Goal: Task Accomplishment & Management: Complete application form

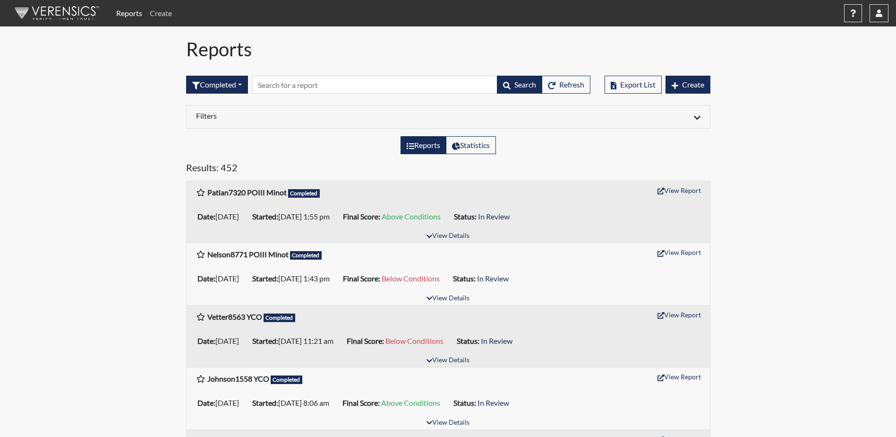
click at [159, 15] on link "Create" at bounding box center [161, 13] width 30 height 19
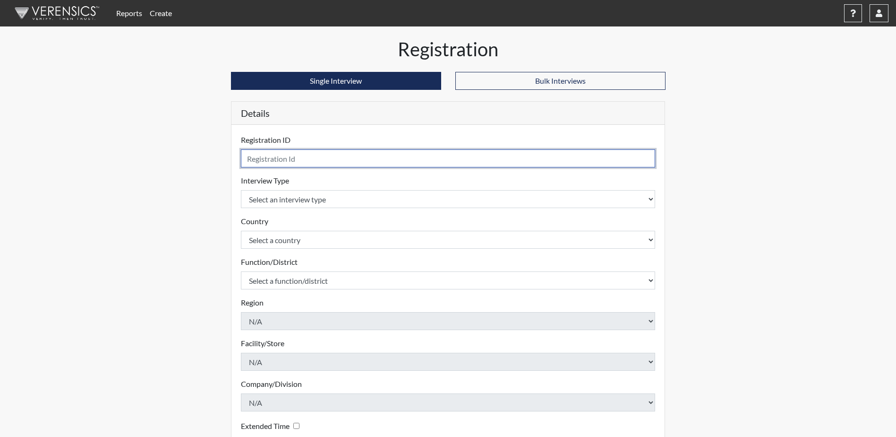
click at [266, 164] on input "text" at bounding box center [448, 158] width 415 height 18
type input "Ostlund5401 POII Fargo"
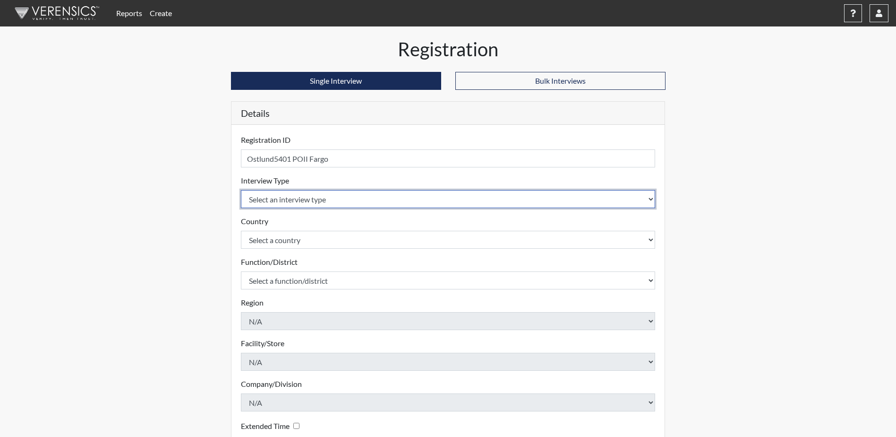
click at [270, 199] on select "Select an interview type Community Supervision Corrections Pre-Employment Pre-E…" at bounding box center [448, 199] width 415 height 18
select select "ff757fb6-e1bf-11ea-9c9f-0eff0cf7eb8f"
click at [241, 190] on select "Select an interview type Community Supervision Corrections Pre-Employment Pre-E…" at bounding box center [448, 199] width 415 height 18
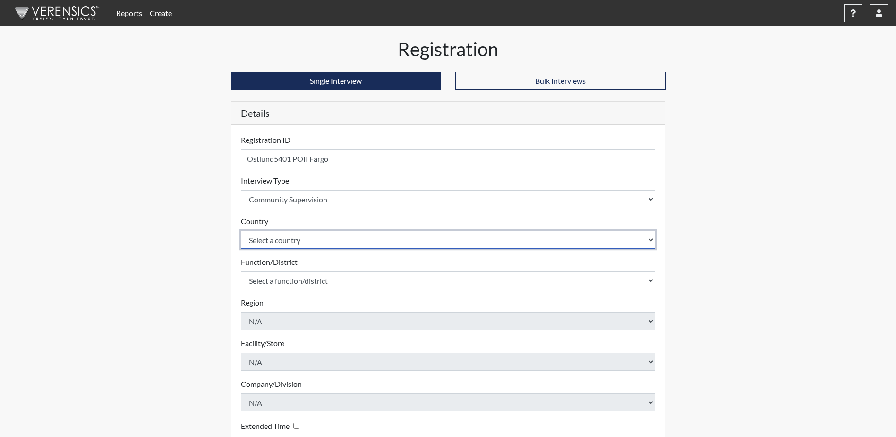
click at [282, 242] on select "Select a country [GEOGRAPHIC_DATA] [GEOGRAPHIC_DATA]" at bounding box center [448, 240] width 415 height 18
select select "united-states-of-[GEOGRAPHIC_DATA]"
click at [241, 231] on select "Select a country [GEOGRAPHIC_DATA] [GEOGRAPHIC_DATA]" at bounding box center [448, 240] width 415 height 18
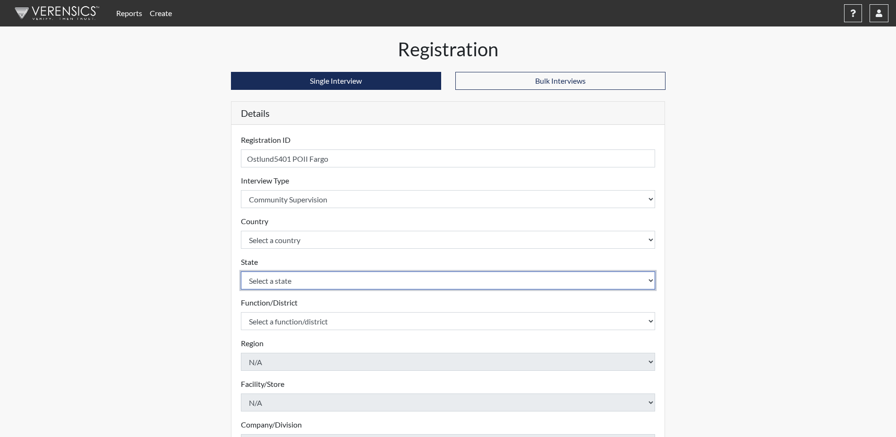
click at [280, 279] on select "Select a state [US_STATE] [US_STATE] [US_STATE] [US_STATE] [US_STATE] [US_STATE…" at bounding box center [448, 280] width 415 height 18
select select "ND"
click at [241, 271] on select "Select a state [US_STATE] [US_STATE] [US_STATE] [US_STATE] [US_STATE] [US_STATE…" at bounding box center [448, 280] width 415 height 18
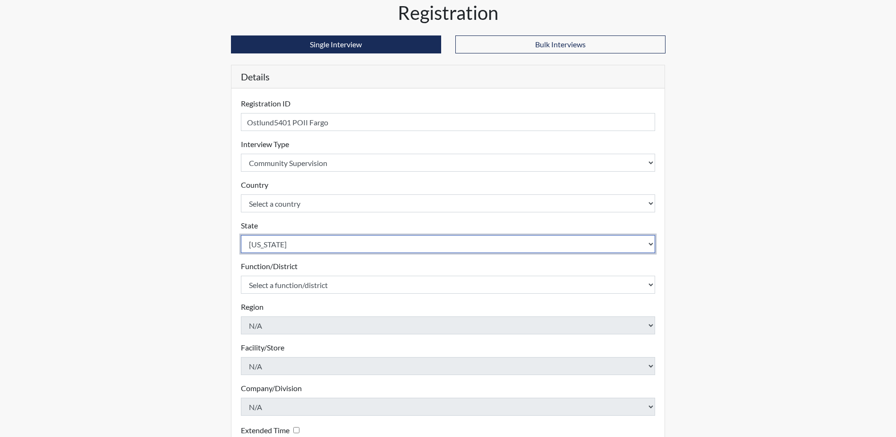
scroll to position [95, 0]
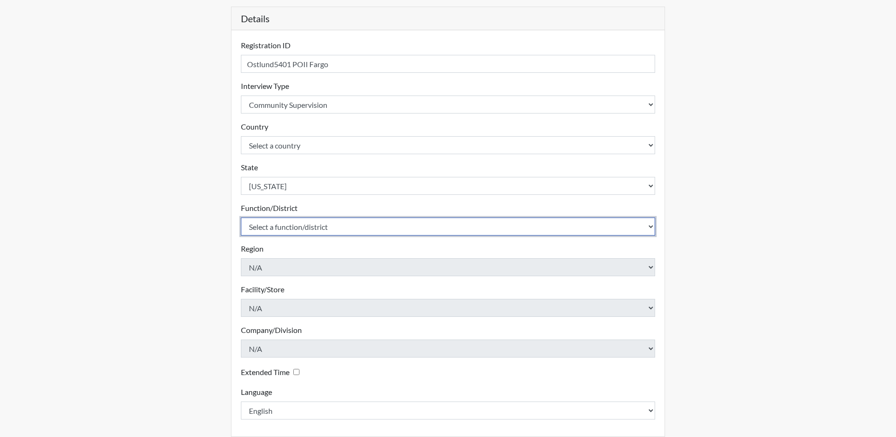
click at [303, 225] on select "Select a function/district Central Office/530 P&P/502" at bounding box center [448, 226] width 415 height 18
select select "4c6cf6b7-0a66-4ddf-a33c-c3617a18a22d"
click at [241, 217] on select "Select a function/district Central Office/530 P&P/502" at bounding box center [448, 226] width 415 height 18
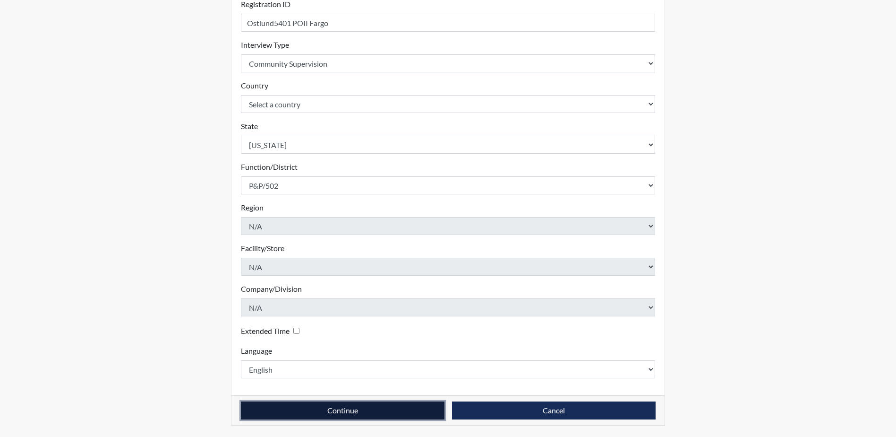
click at [315, 407] on button "Continue" at bounding box center [343, 410] width 204 height 18
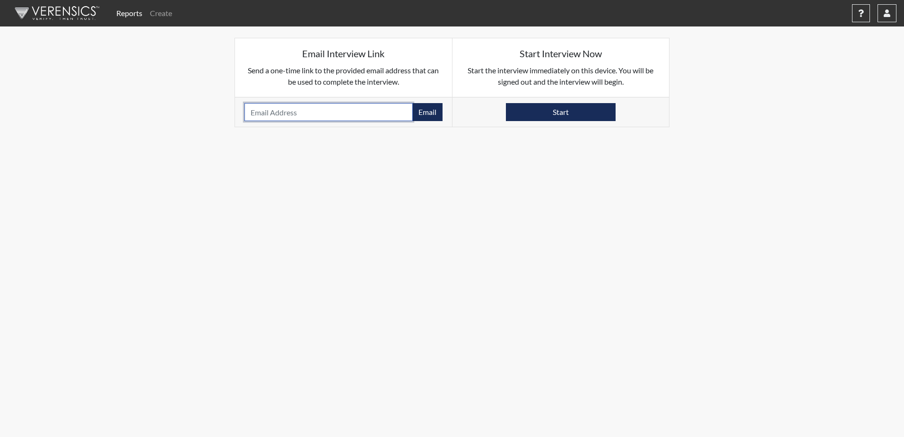
click at [274, 110] on input "email" at bounding box center [328, 112] width 168 height 18
paste input "[EMAIL_ADDRESS][DOMAIN_NAME]"
type input "[EMAIL_ADDRESS][DOMAIN_NAME]"
click at [428, 108] on button "Email" at bounding box center [427, 112] width 30 height 18
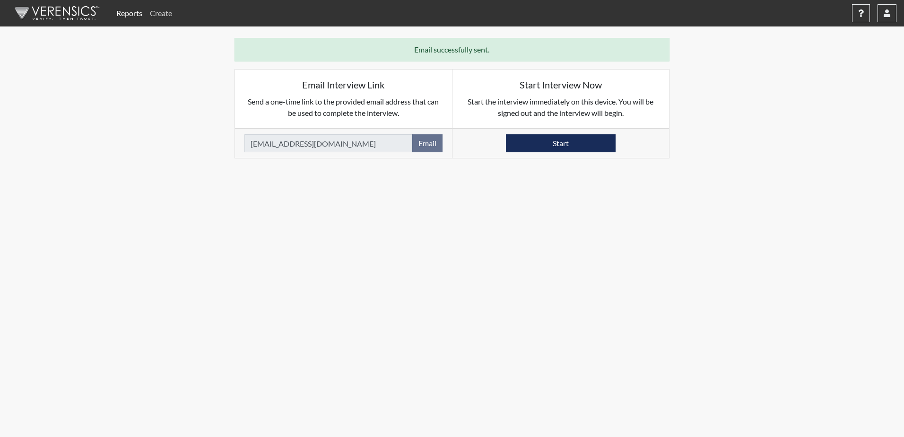
click at [161, 8] on link "Create" at bounding box center [161, 13] width 30 height 19
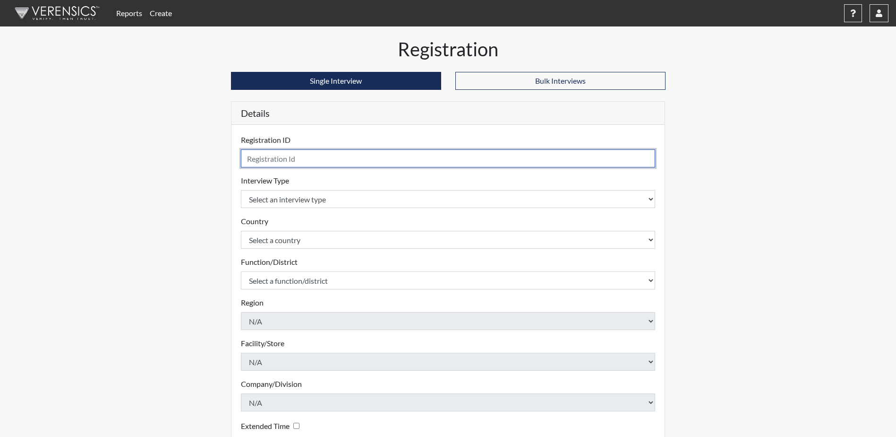
click at [264, 163] on input "text" at bounding box center [448, 158] width 415 height 18
type input "Knuth1970 [PERSON_NAME]"
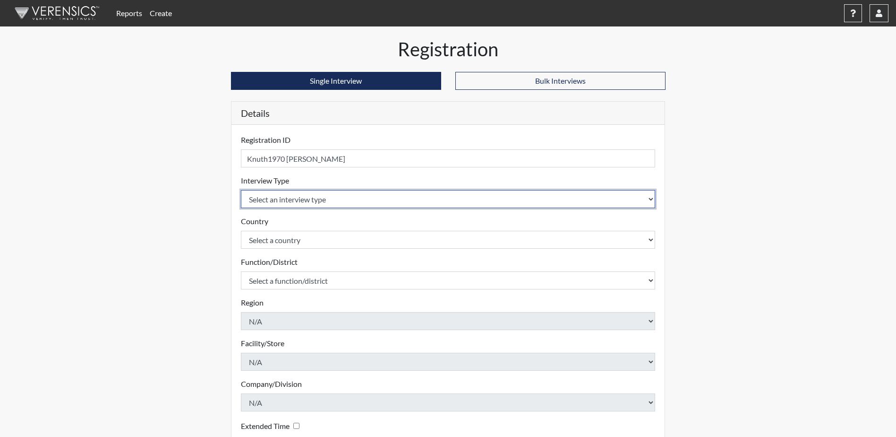
select select "ff757fb6-e1bf-11ea-9c9f-0eff0cf7eb8f"
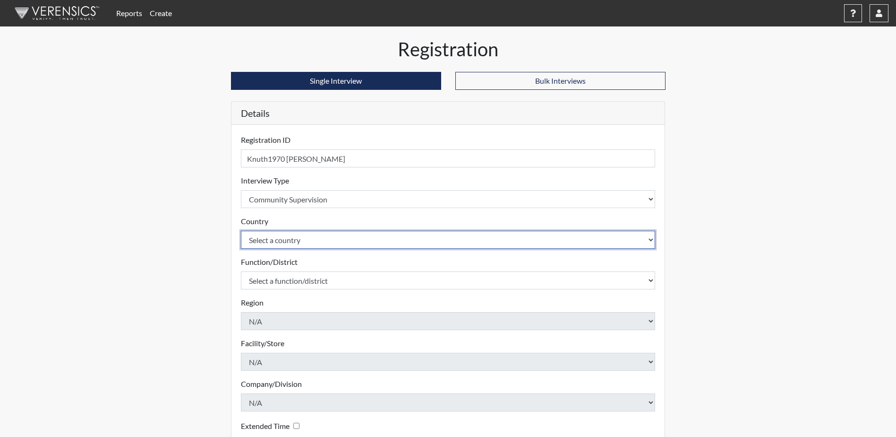
select select "united-states-of-[GEOGRAPHIC_DATA]"
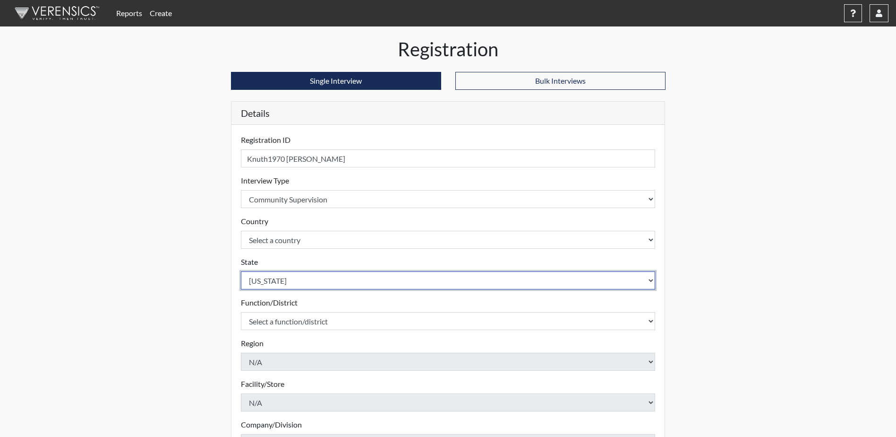
click at [379, 279] on select "Select a state [US_STATE] [US_STATE] [US_STATE] [US_STATE] [US_STATE] [US_STATE…" at bounding box center [448, 280] width 415 height 18
select select "ND"
click at [241, 271] on select "Select a state [US_STATE] [US_STATE] [US_STATE] [US_STATE] [US_STATE] [US_STATE…" at bounding box center [448, 280] width 415 height 18
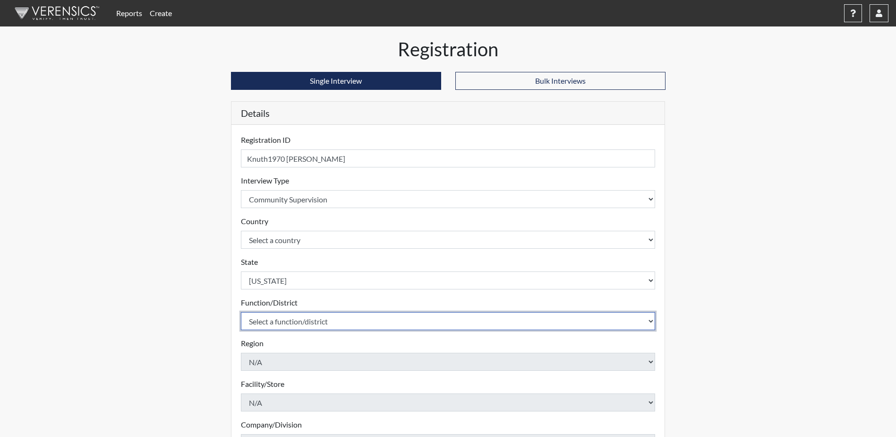
click at [345, 321] on select "Select a function/district Central Office/530 P&P/502" at bounding box center [448, 321] width 415 height 18
select select "4c6cf6b7-0a66-4ddf-a33c-c3617a18a22d"
click at [241, 312] on select "Select a function/district Central Office/530 P&P/502" at bounding box center [448, 321] width 415 height 18
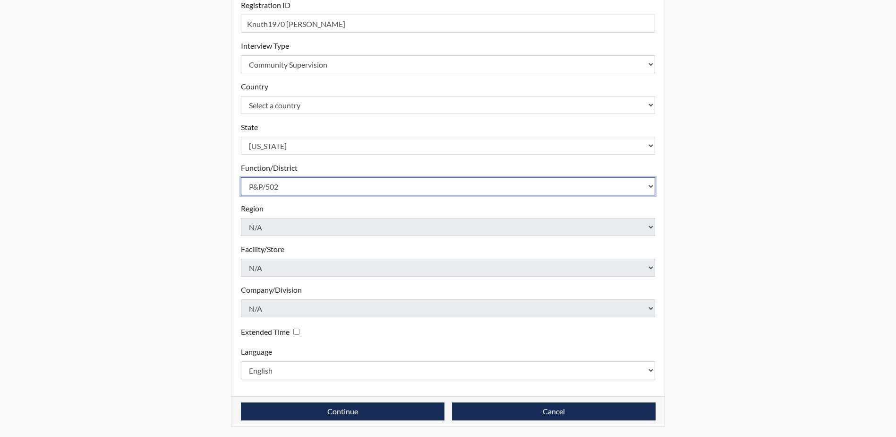
scroll to position [136, 0]
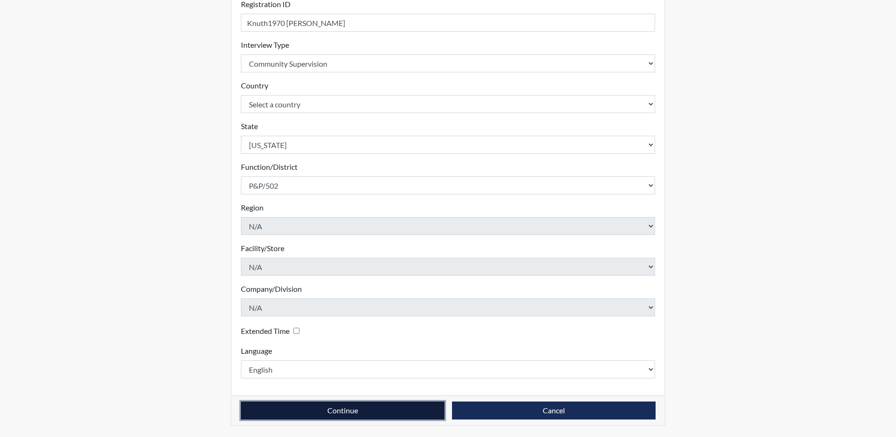
click at [311, 409] on button "Continue" at bounding box center [343, 410] width 204 height 18
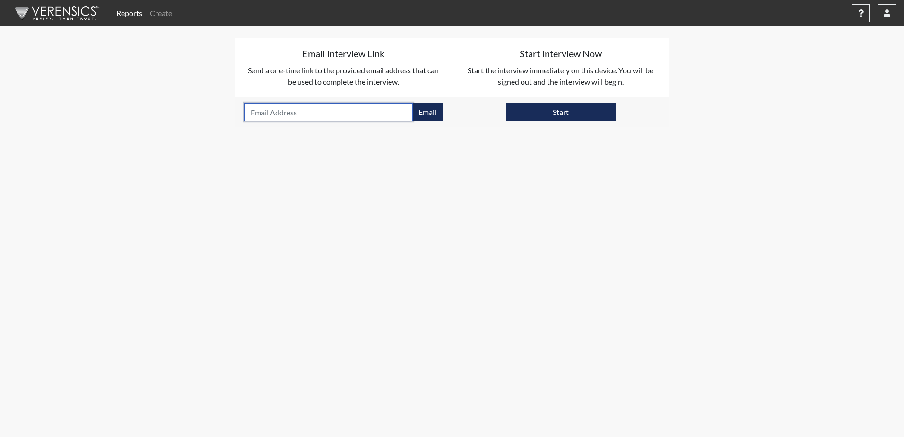
click at [255, 111] on input "email" at bounding box center [328, 112] width 168 height 18
paste input "[EMAIL_ADDRESS][PERSON_NAME][DOMAIN_NAME]"
type input "[EMAIL_ADDRESS][PERSON_NAME][DOMAIN_NAME]"
click at [425, 112] on button "Email" at bounding box center [427, 112] width 30 height 18
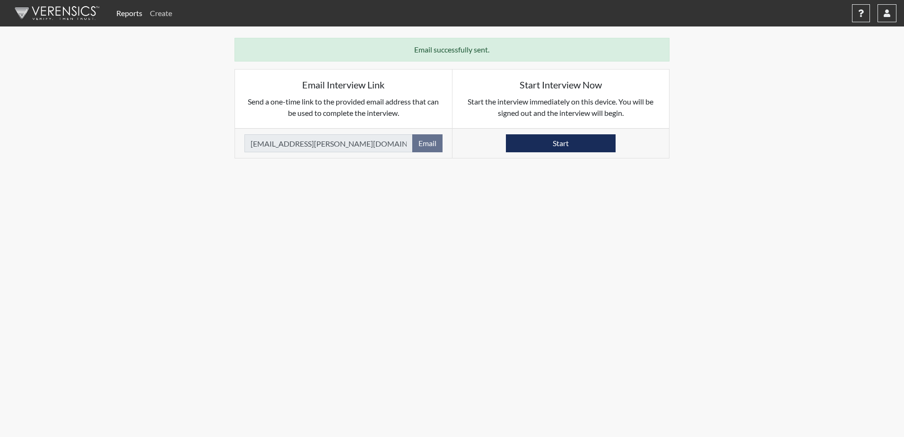
click at [162, 17] on link "Create" at bounding box center [161, 13] width 30 height 19
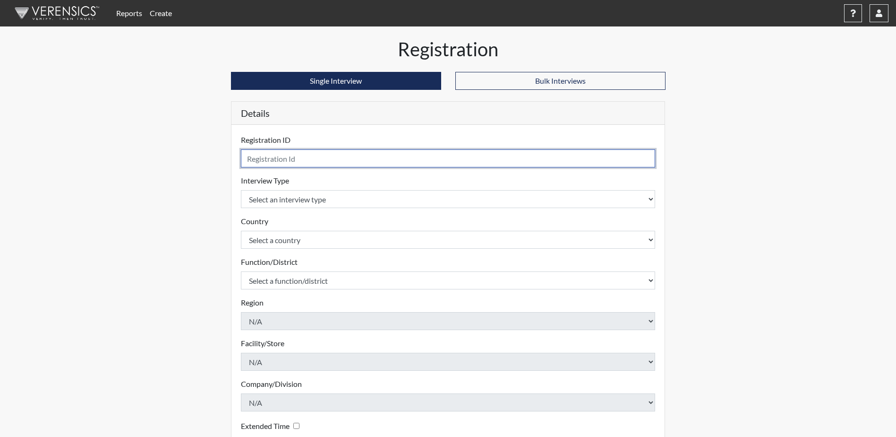
click at [259, 153] on input "text" at bounding box center [448, 158] width 415 height 18
type input "Burdette2430 [PERSON_NAME]"
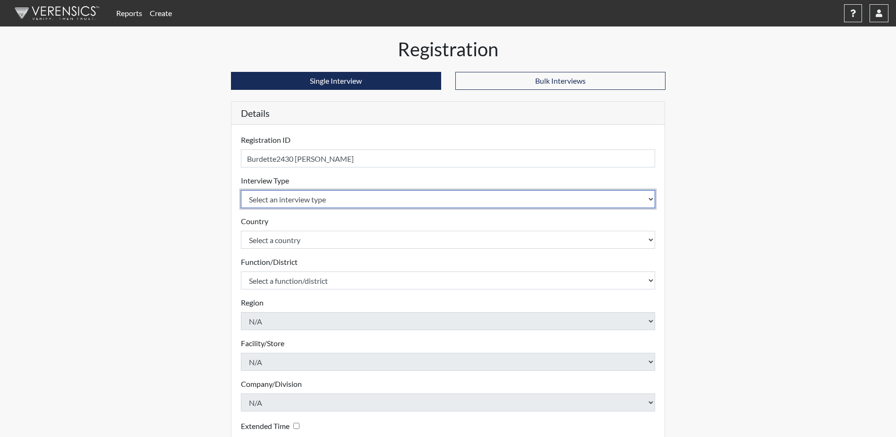
select select "ff757fb6-e1bf-11ea-9c9f-0eff0cf7eb8f"
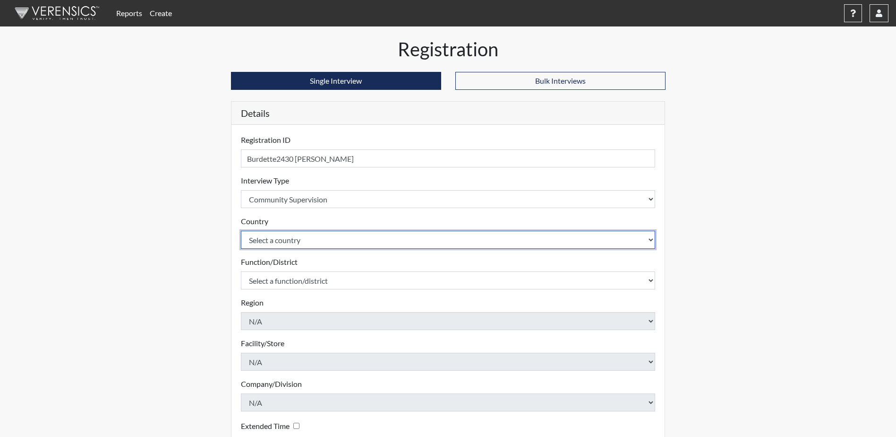
select select "united-states-of-[GEOGRAPHIC_DATA]"
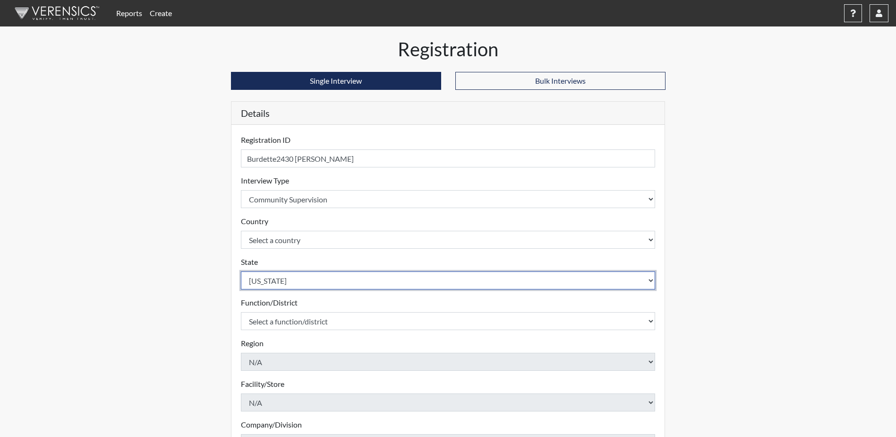
select select "ND"
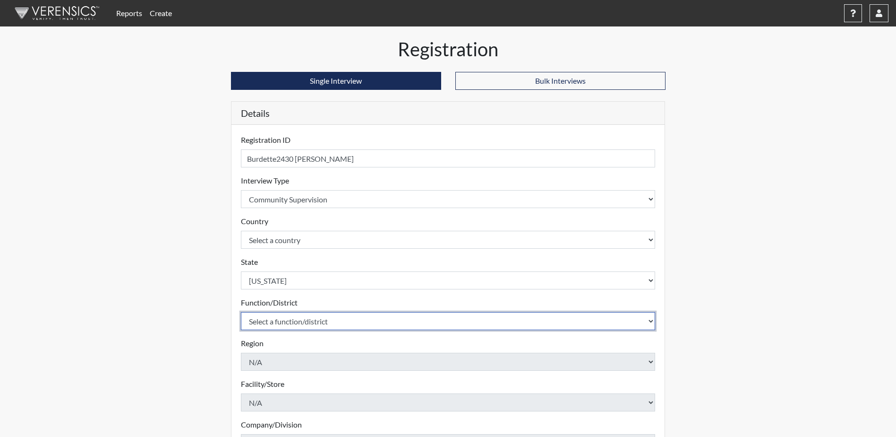
select select "4c6cf6b7-0a66-4ddf-a33c-c3617a18a22d"
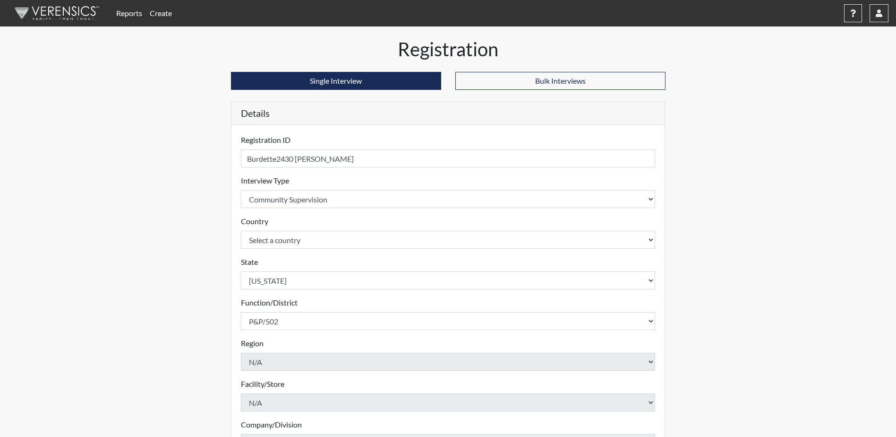
scroll to position [136, 0]
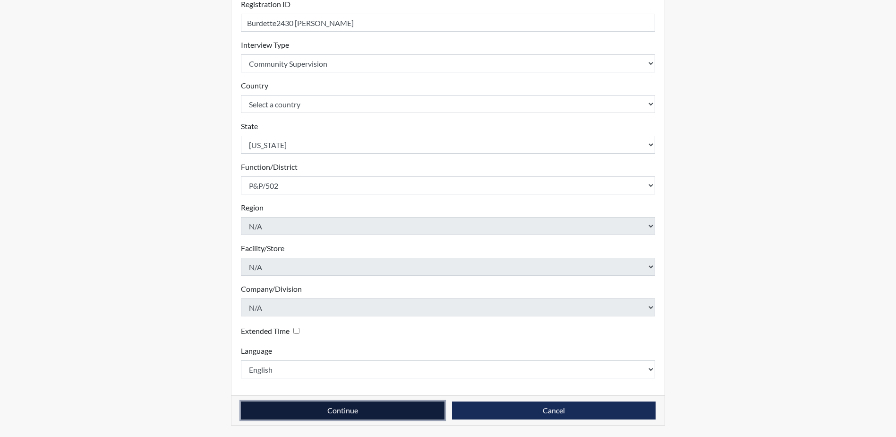
click at [350, 414] on button "Continue" at bounding box center [343, 410] width 204 height 18
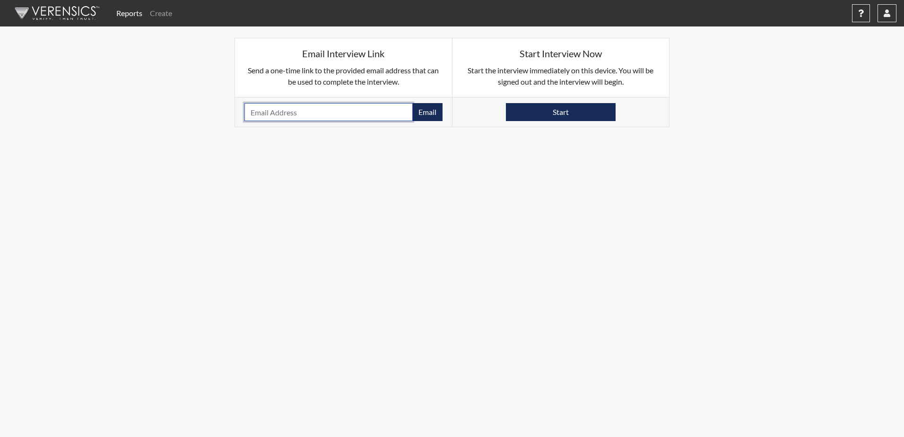
click at [283, 114] on input "email" at bounding box center [328, 112] width 168 height 18
paste input "[EMAIL_ADDRESS][DOMAIN_NAME]"
type input "[EMAIL_ADDRESS][DOMAIN_NAME]"
click at [430, 115] on button "Email" at bounding box center [427, 112] width 30 height 18
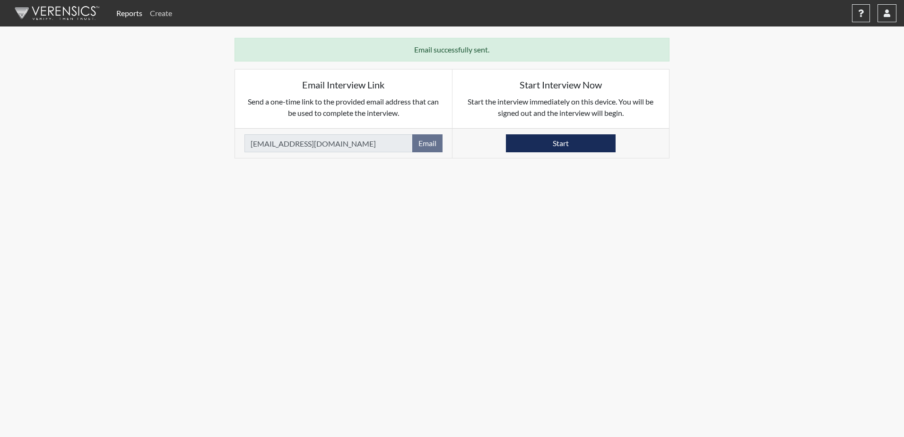
click at [168, 18] on link "Create" at bounding box center [161, 13] width 30 height 19
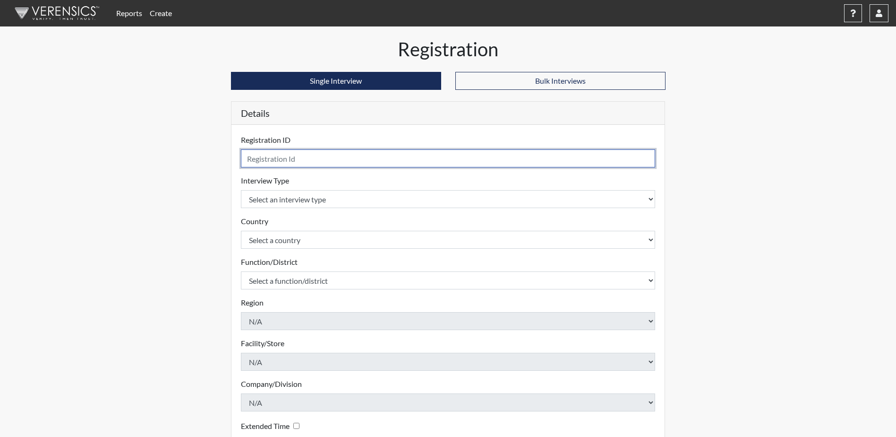
click at [270, 155] on input "text" at bounding box center [448, 158] width 415 height 18
type input "Sharpe5981 [PERSON_NAME]"
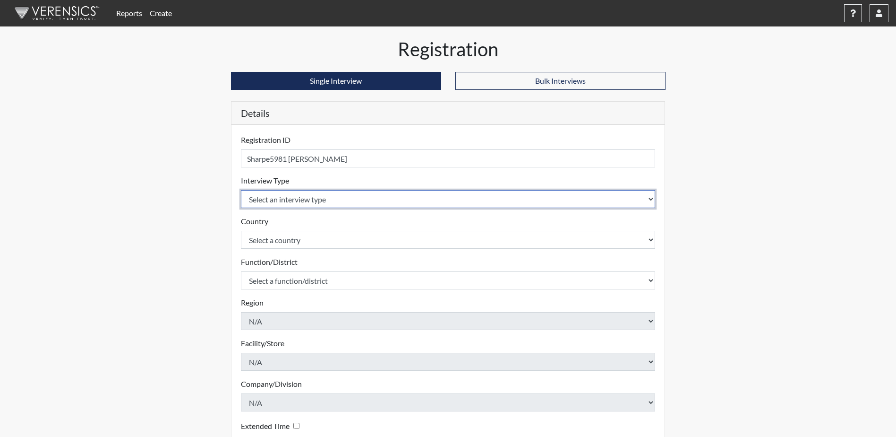
select select "ff757fb6-e1bf-11ea-9c9f-0eff0cf7eb8f"
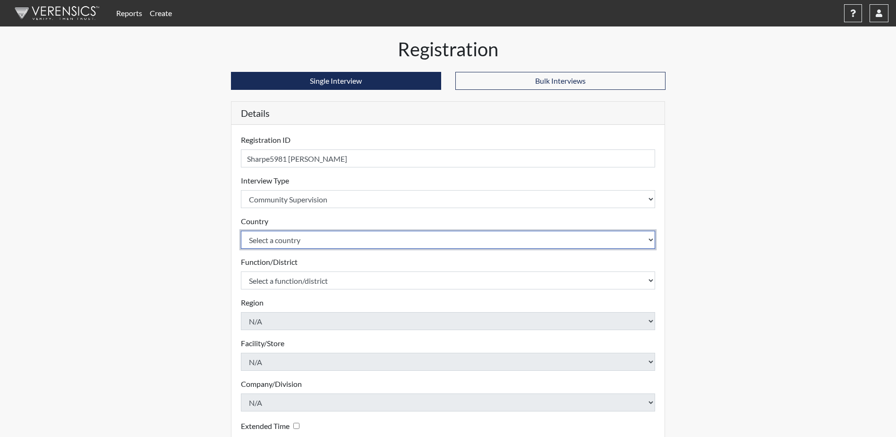
click at [304, 244] on select "Select a country [GEOGRAPHIC_DATA] [GEOGRAPHIC_DATA]" at bounding box center [448, 240] width 415 height 18
select select "united-states-of-[GEOGRAPHIC_DATA]"
click at [241, 231] on select "Select a country [GEOGRAPHIC_DATA] [GEOGRAPHIC_DATA]" at bounding box center [448, 240] width 415 height 18
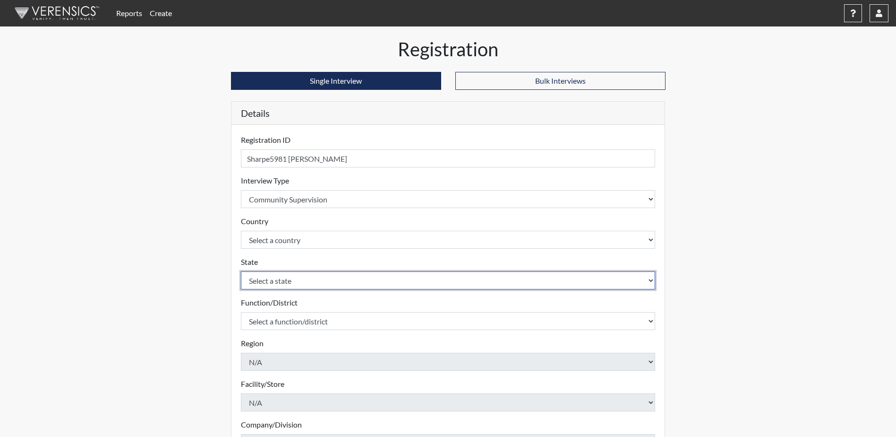
click at [298, 277] on select "Select a state [US_STATE] [US_STATE] [US_STATE] [US_STATE] [US_STATE] [US_STATE…" at bounding box center [448, 280] width 415 height 18
select select "ND"
click at [241, 271] on select "Select a state [US_STATE] [US_STATE] [US_STATE] [US_STATE] [US_STATE] [US_STATE…" at bounding box center [448, 280] width 415 height 18
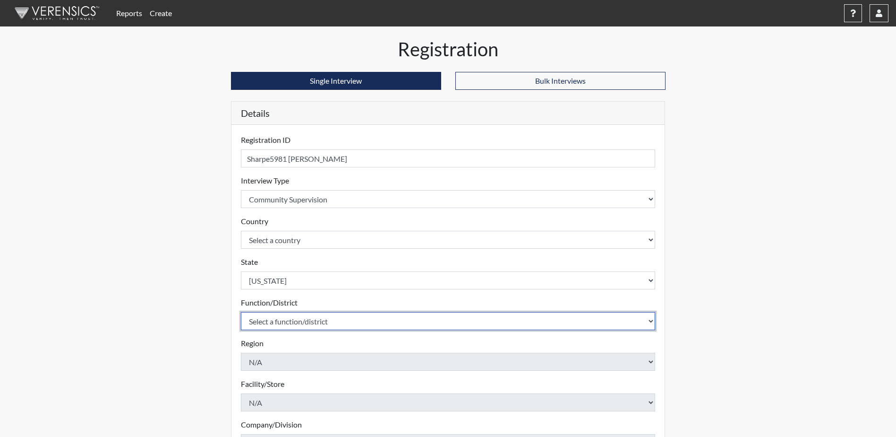
click at [284, 322] on select "Select a function/district Central Office/530 P&P/502" at bounding box center [448, 321] width 415 height 18
select select "4c6cf6b7-0a66-4ddf-a33c-c3617a18a22d"
click at [241, 312] on select "Select a function/district Central Office/530 P&P/502" at bounding box center [448, 321] width 415 height 18
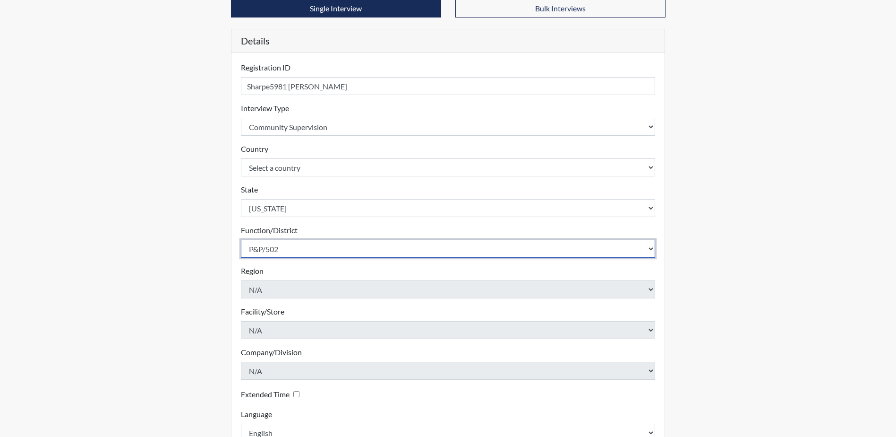
scroll to position [136, 0]
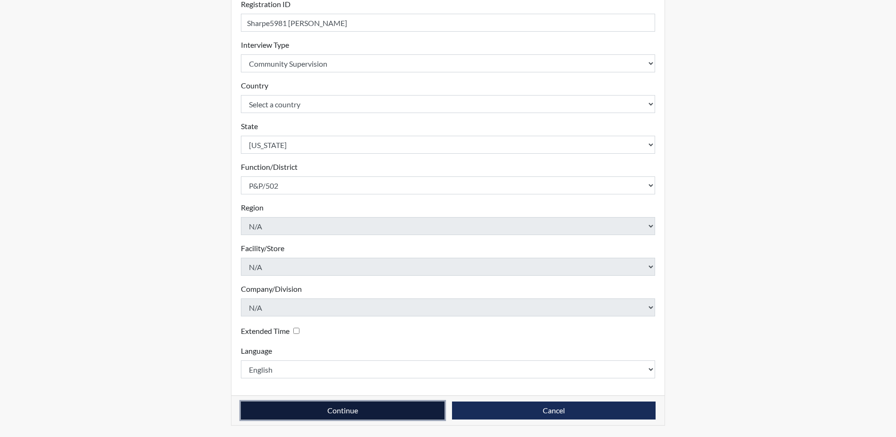
click at [310, 409] on button "Continue" at bounding box center [343, 410] width 204 height 18
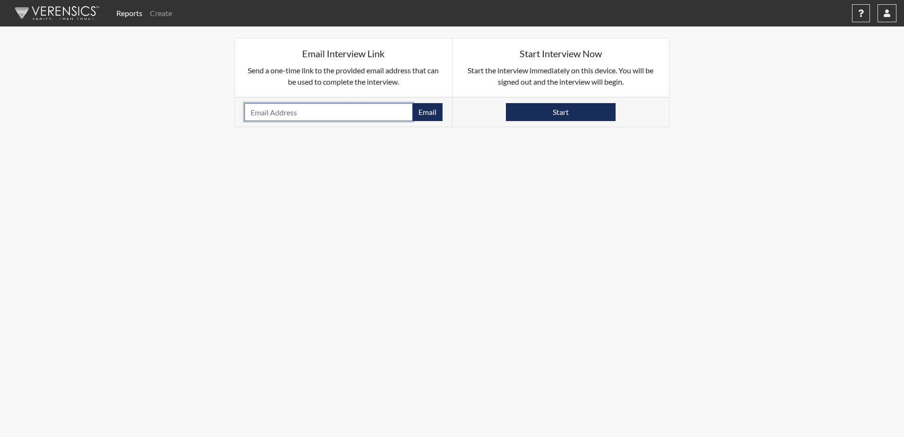
click at [265, 110] on input "email" at bounding box center [328, 112] width 168 height 18
paste input "[EMAIL_ADDRESS][PERSON_NAME][DOMAIN_NAME]"
type input "[EMAIL_ADDRESS][PERSON_NAME][DOMAIN_NAME]"
click at [432, 114] on button "Email" at bounding box center [427, 112] width 30 height 18
